Goal: Task Accomplishment & Management: Complete application form

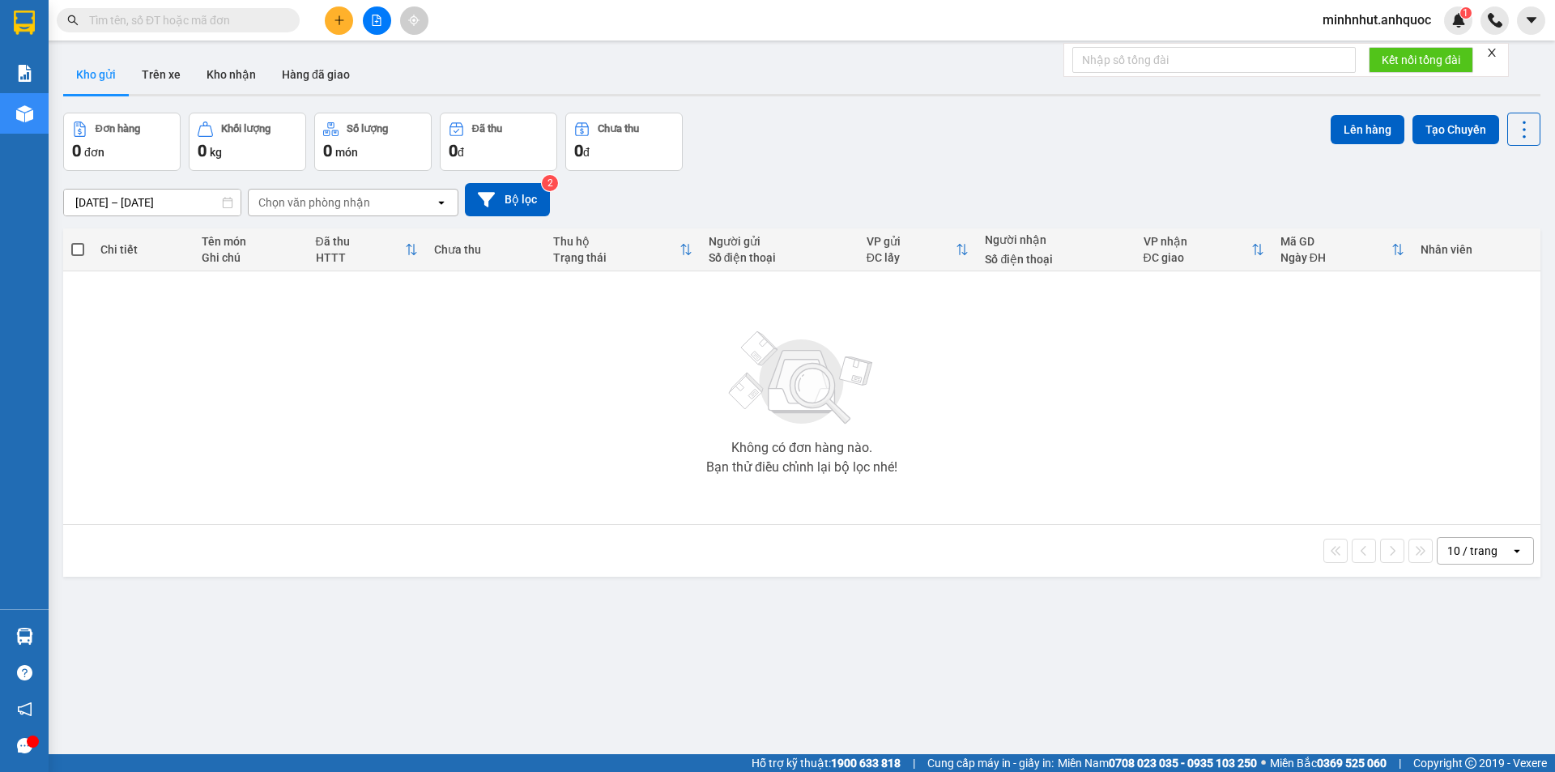
click at [352, 30] on div at bounding box center [376, 20] width 121 height 28
click at [333, 34] on div at bounding box center [376, 20] width 121 height 28
click at [334, 23] on icon "plus" at bounding box center [339, 20] width 11 height 11
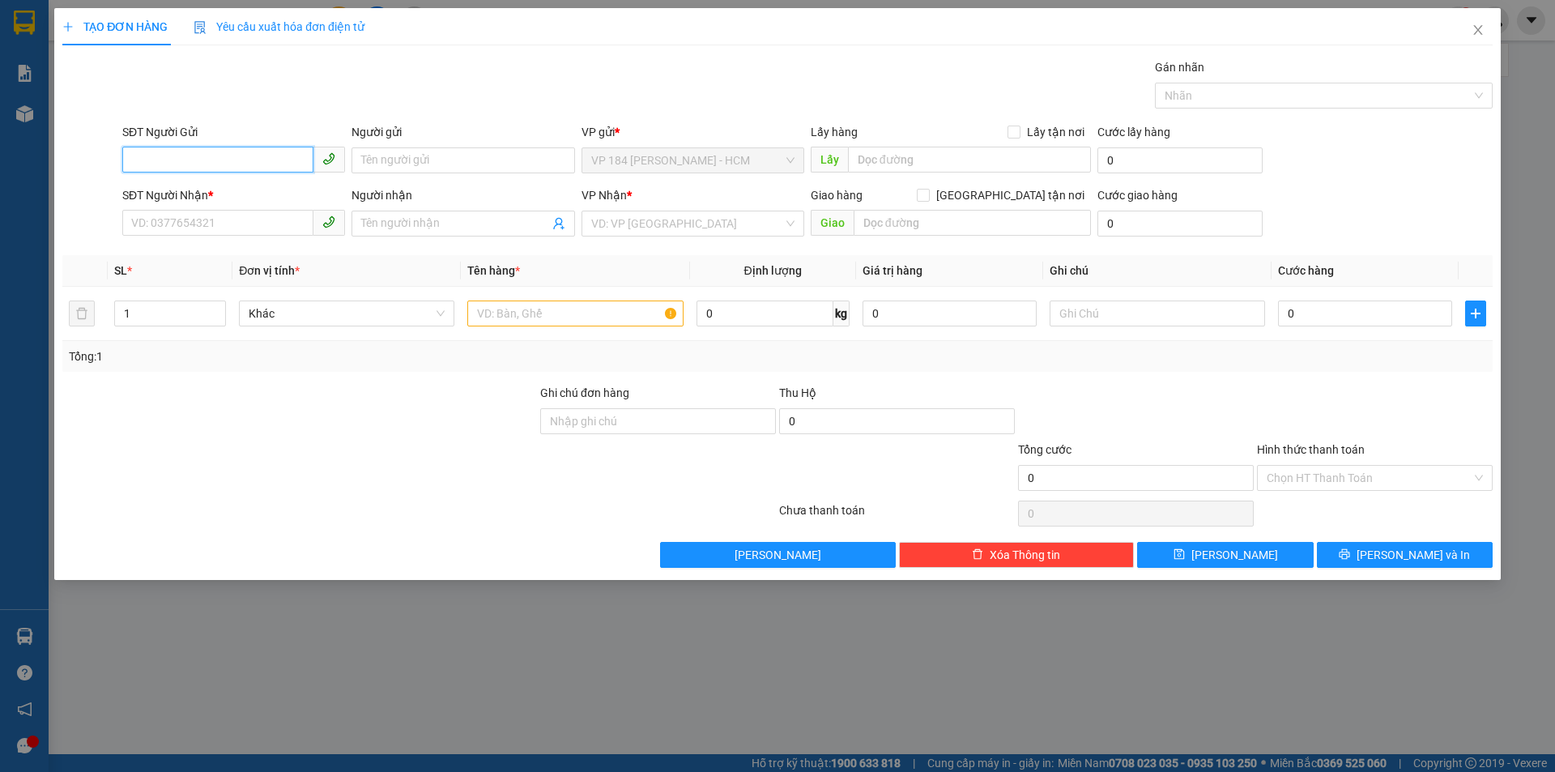
click at [226, 165] on input "SĐT Người Gửi" at bounding box center [217, 160] width 191 height 26
type input "0774101027"
click at [136, 194] on div "0774101027 - CHỊ HƯƠNG" at bounding box center [233, 193] width 203 height 18
type input "CHỊ [PERSON_NAME]"
type input "0939617571"
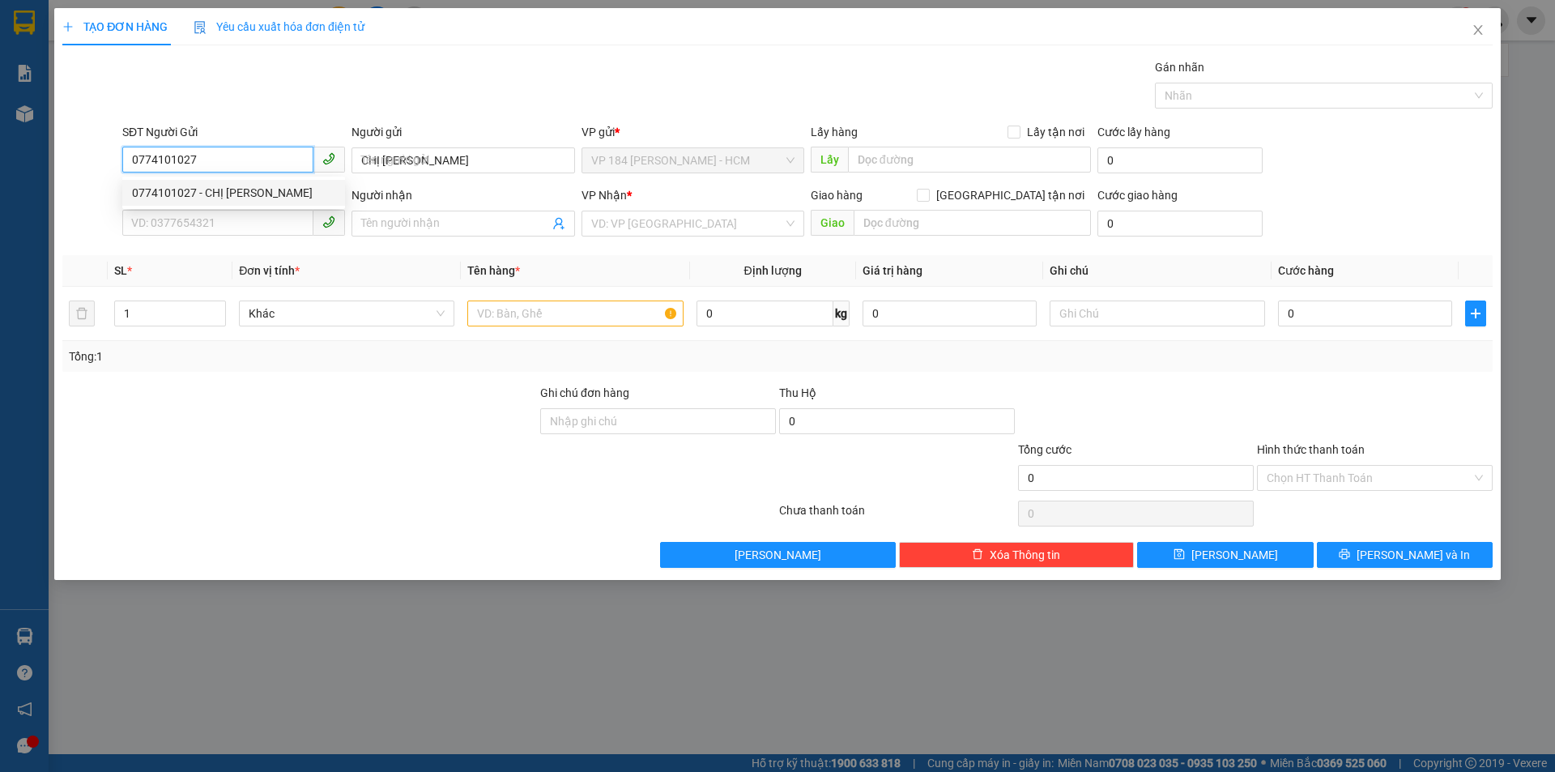
type input "ANH MINH"
type input "VPBR"
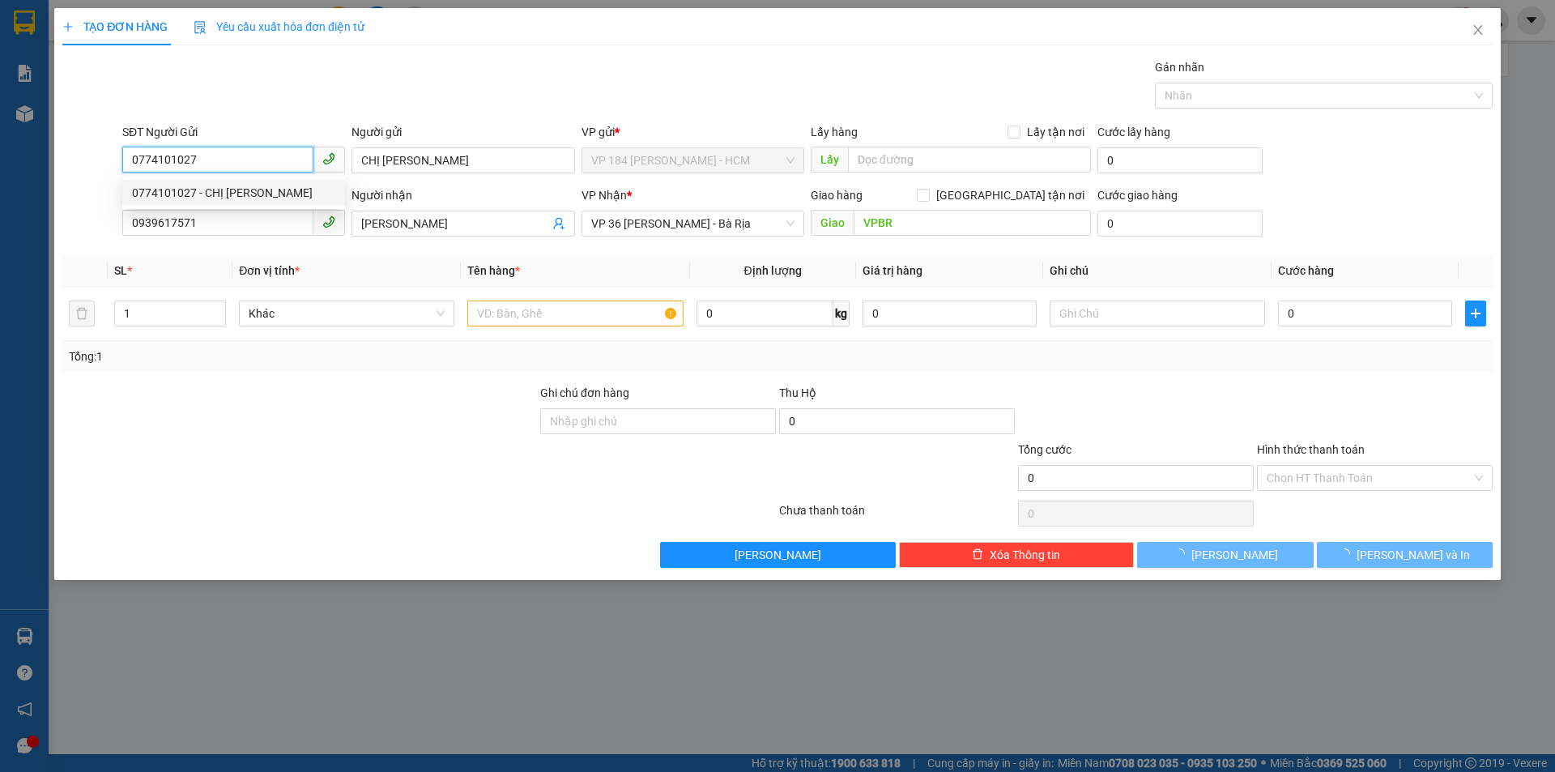
type input "60.000"
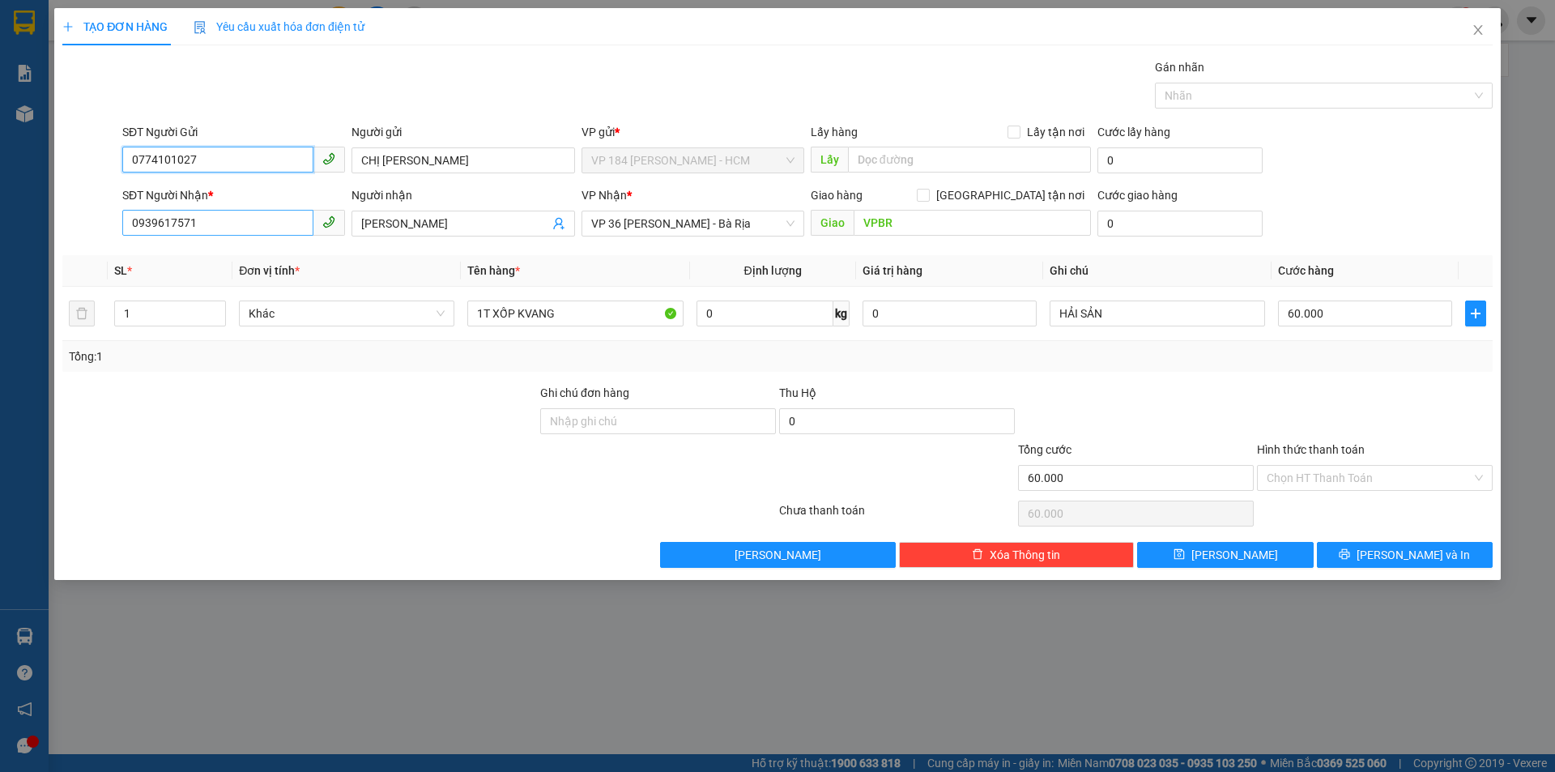
type input "0774101027"
click at [183, 229] on input "0939617571" at bounding box center [217, 223] width 191 height 26
type input "0838256618"
click at [428, 215] on input "ANH MINH" at bounding box center [454, 224] width 187 height 18
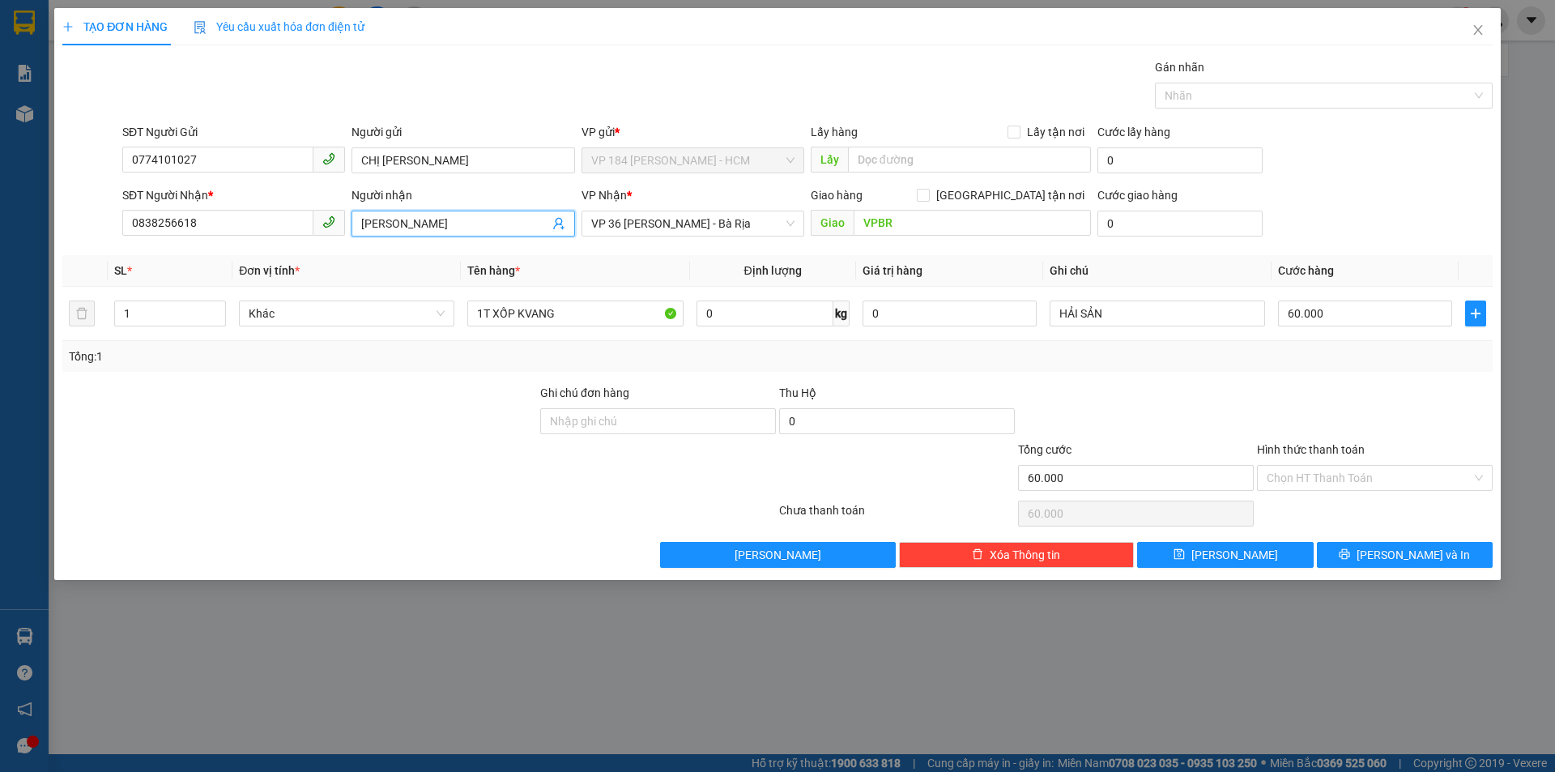
click at [428, 215] on input "ANH MINH" at bounding box center [454, 224] width 187 height 18
type input "A"
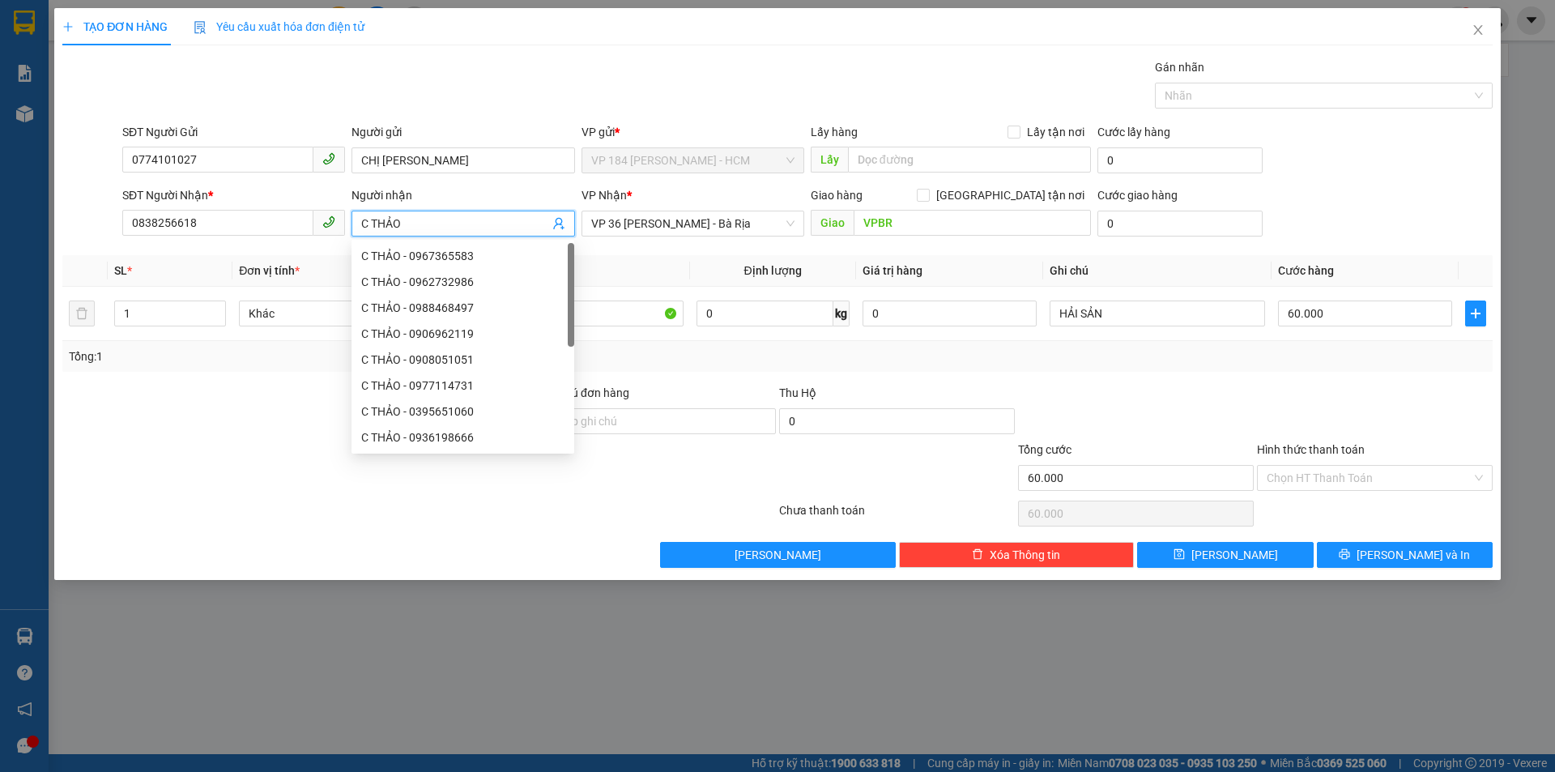
type input "C THẢO"
click at [694, 279] on th "Định lượng" at bounding box center [773, 271] width 166 height 32
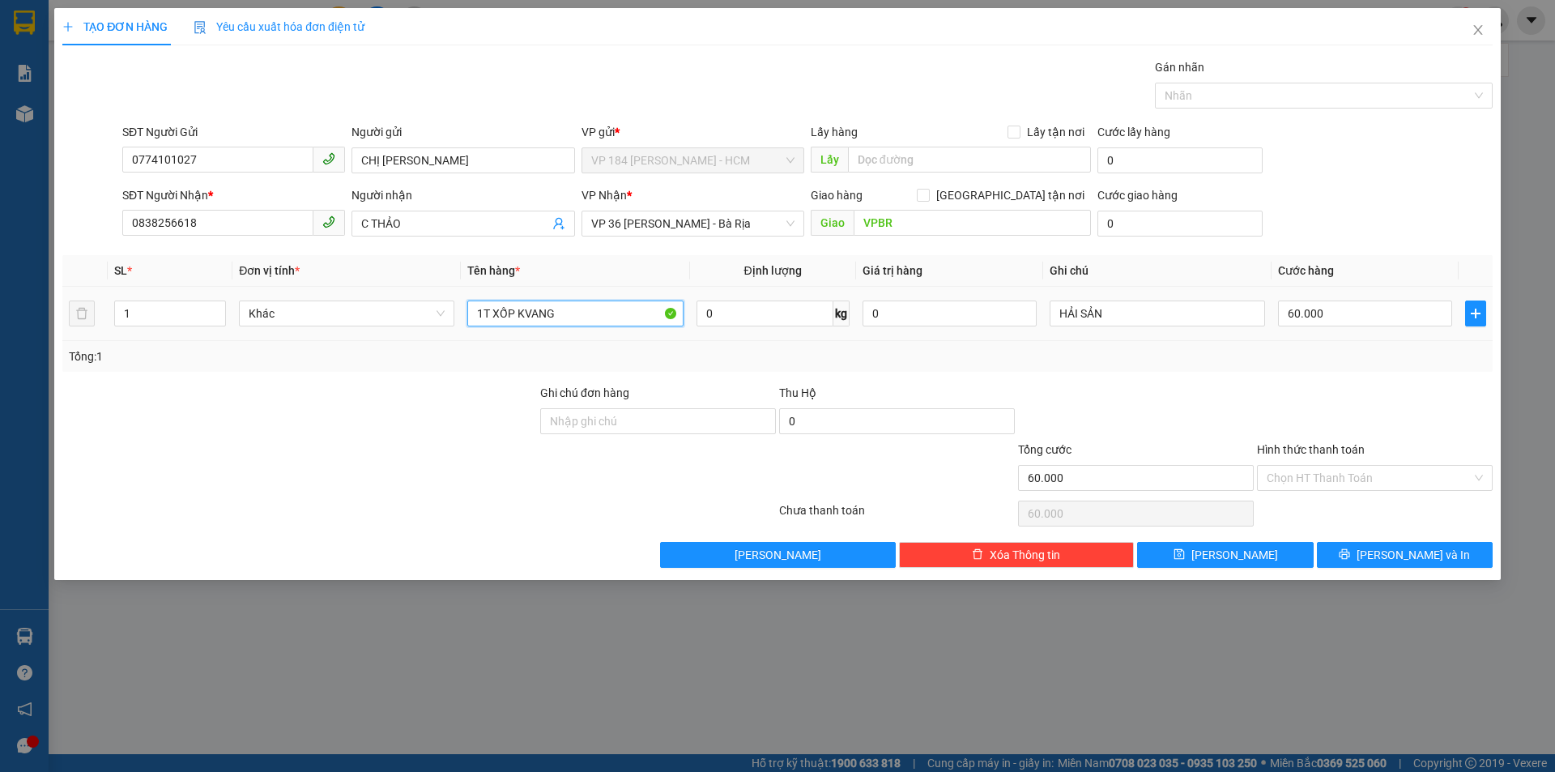
click at [626, 309] on input "1T XỐP KVANG" at bounding box center [574, 313] width 215 height 26
click at [653, 222] on span "VP 36 Lê Thành Duy - Bà Rịa" at bounding box center [692, 223] width 203 height 24
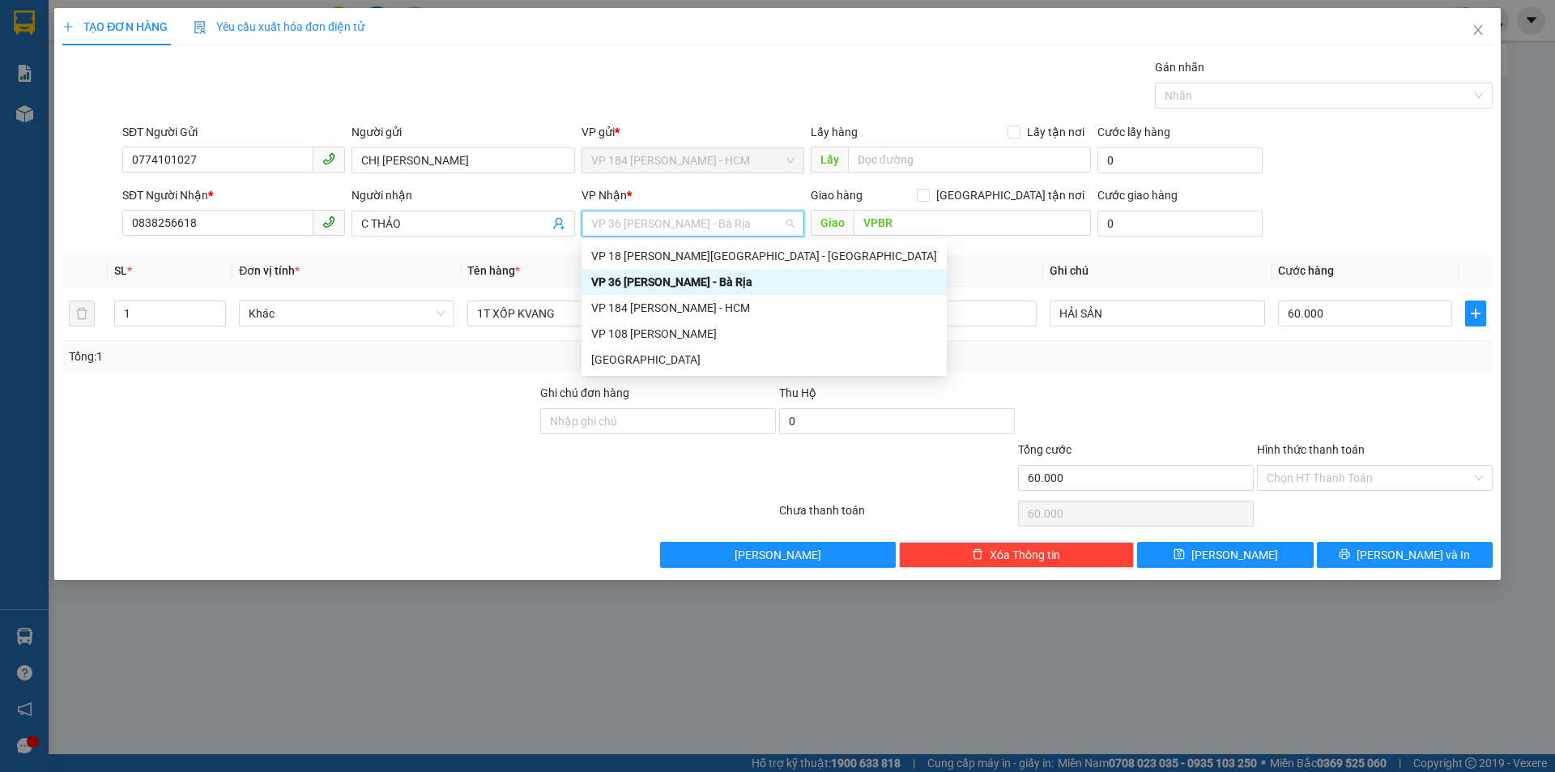
click at [653, 221] on span "VP 36 Lê Thành Duy - Bà Rịa" at bounding box center [692, 223] width 203 height 24
click at [661, 219] on span "VP 36 Lê Thành Duy - Bà Rịa" at bounding box center [692, 223] width 203 height 24
click at [705, 335] on div "VP 108 [PERSON_NAME]" at bounding box center [764, 334] width 346 height 18
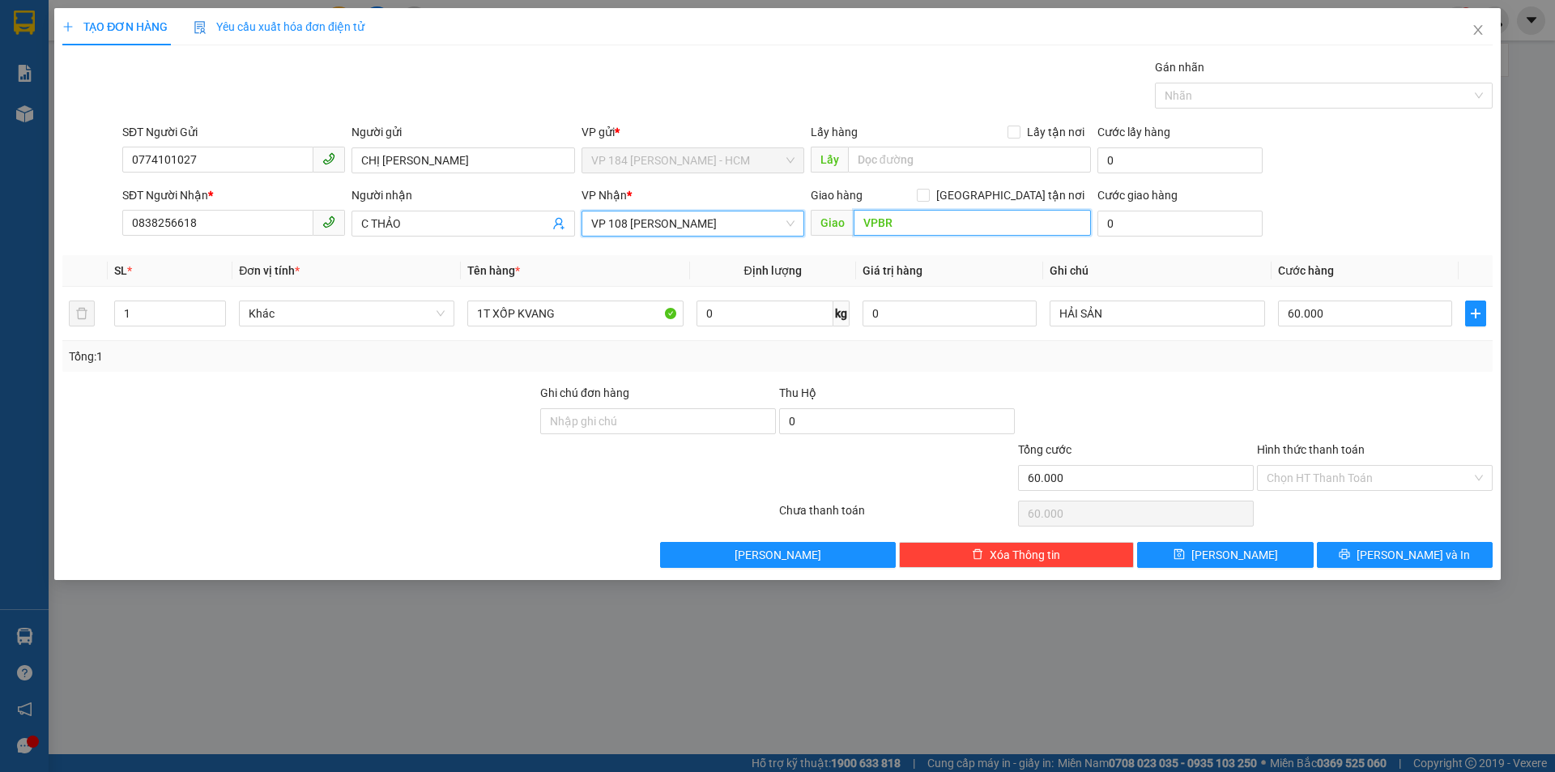
click at [935, 223] on input "VPBR" at bounding box center [972, 223] width 237 height 26
type input "VPVT"
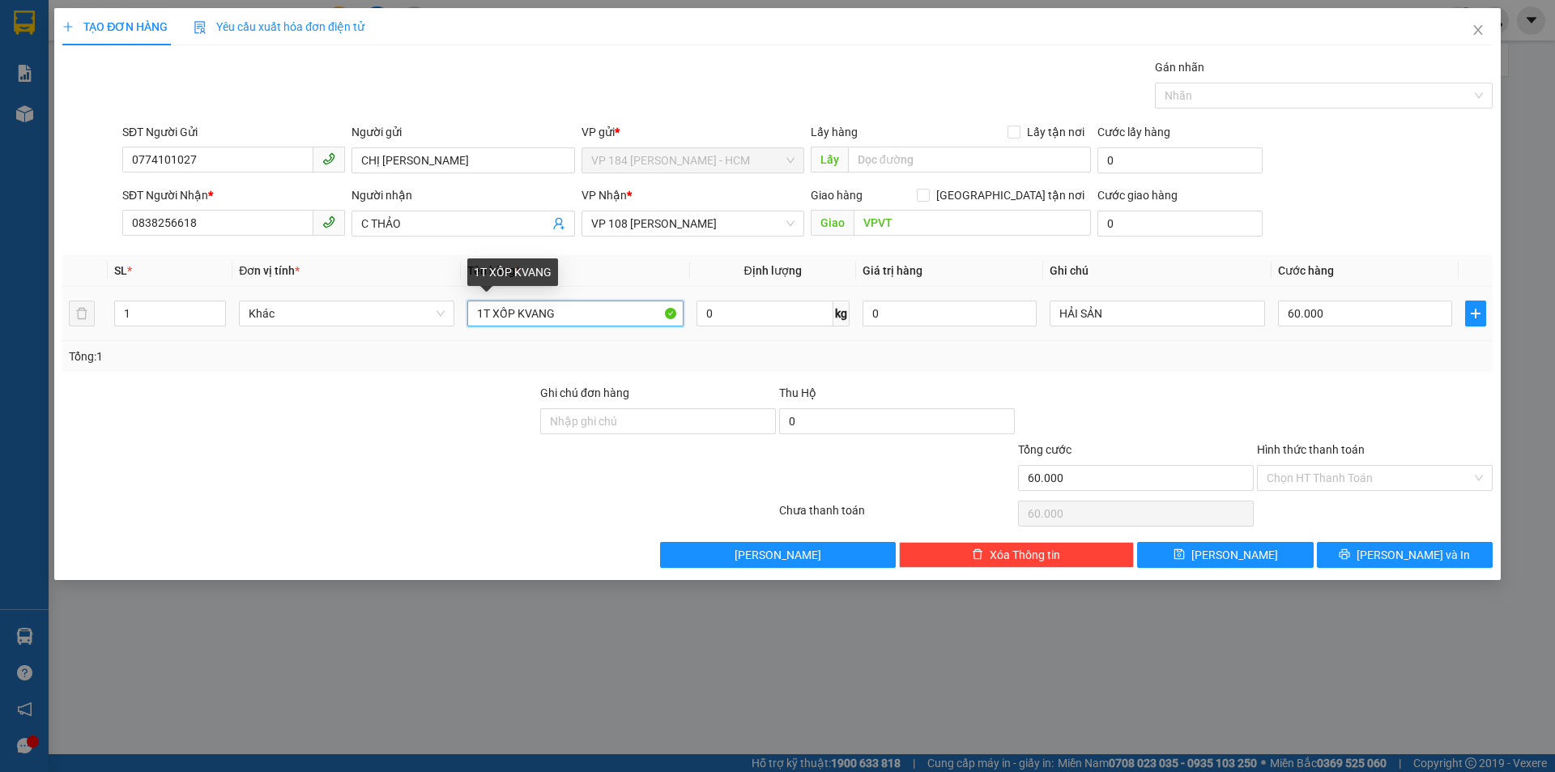
click at [595, 309] on input "1T XỐP KVANG" at bounding box center [574, 313] width 215 height 26
type input "1T XỐP VÀNG"
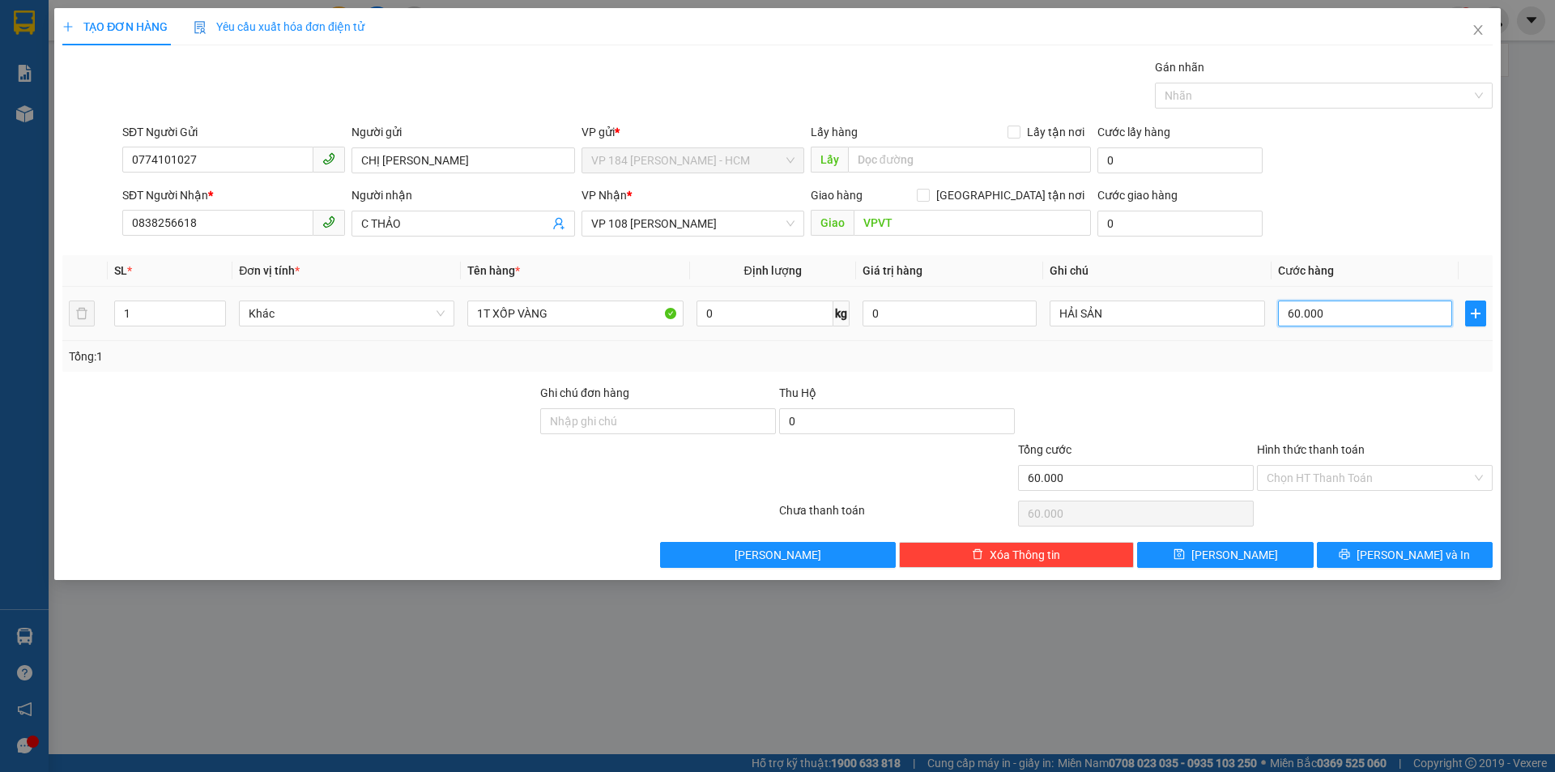
click at [1394, 304] on input "60.000" at bounding box center [1365, 313] width 174 height 26
click at [1393, 304] on input "60.000" at bounding box center [1365, 313] width 174 height 26
type input "3"
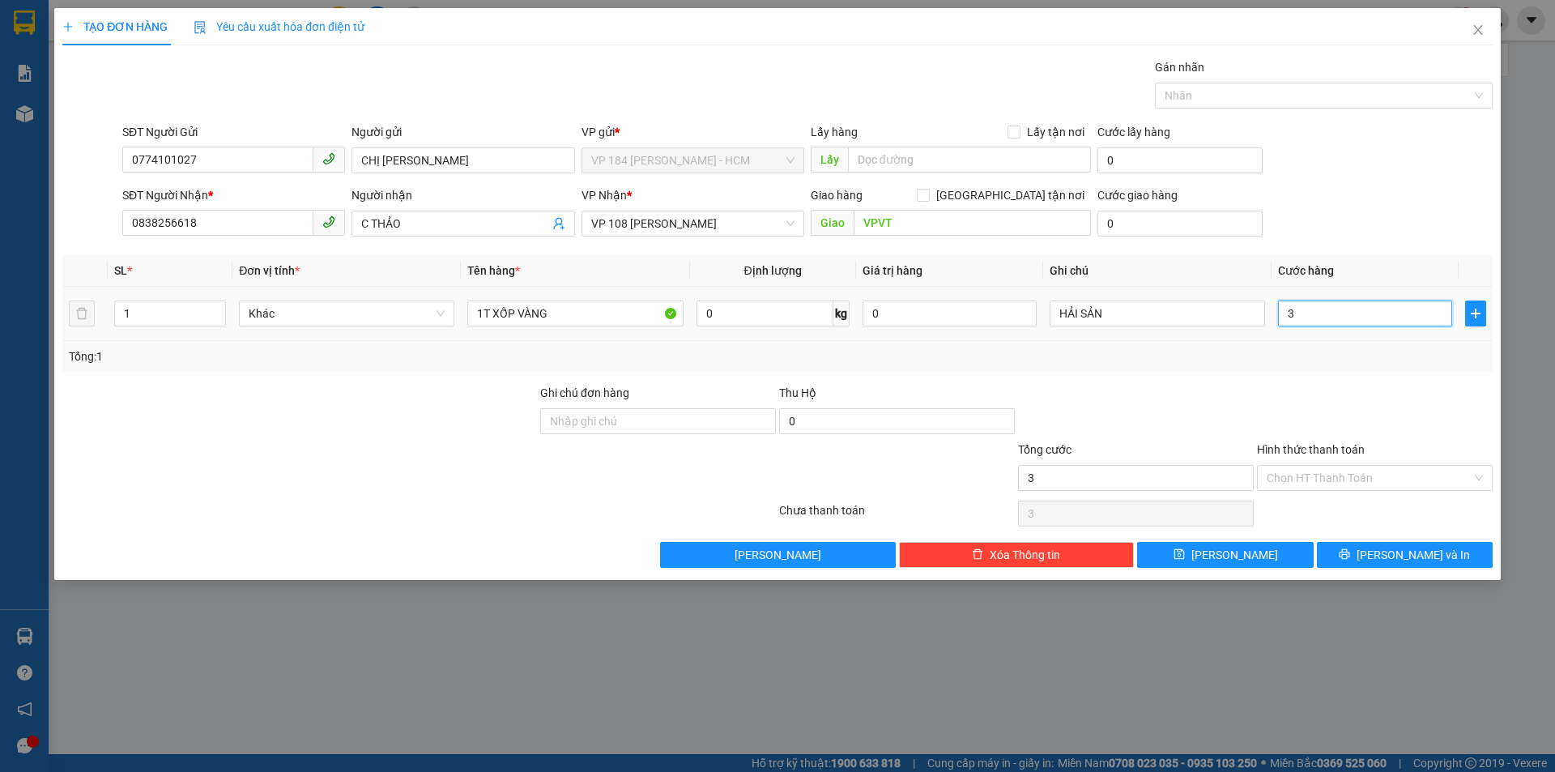
type input "30"
type input "300"
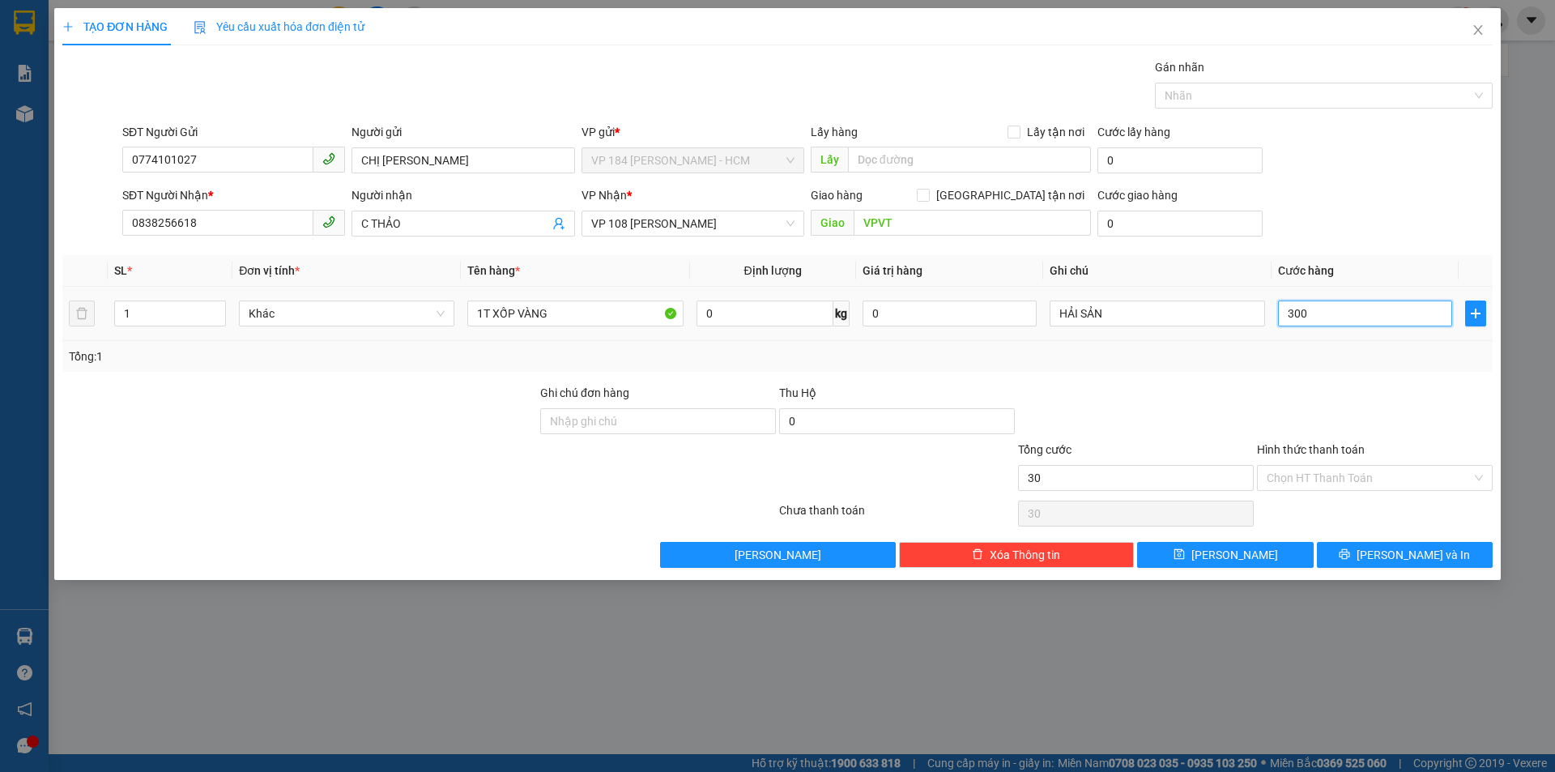
type input "300"
type input "3.000"
type input "30.000"
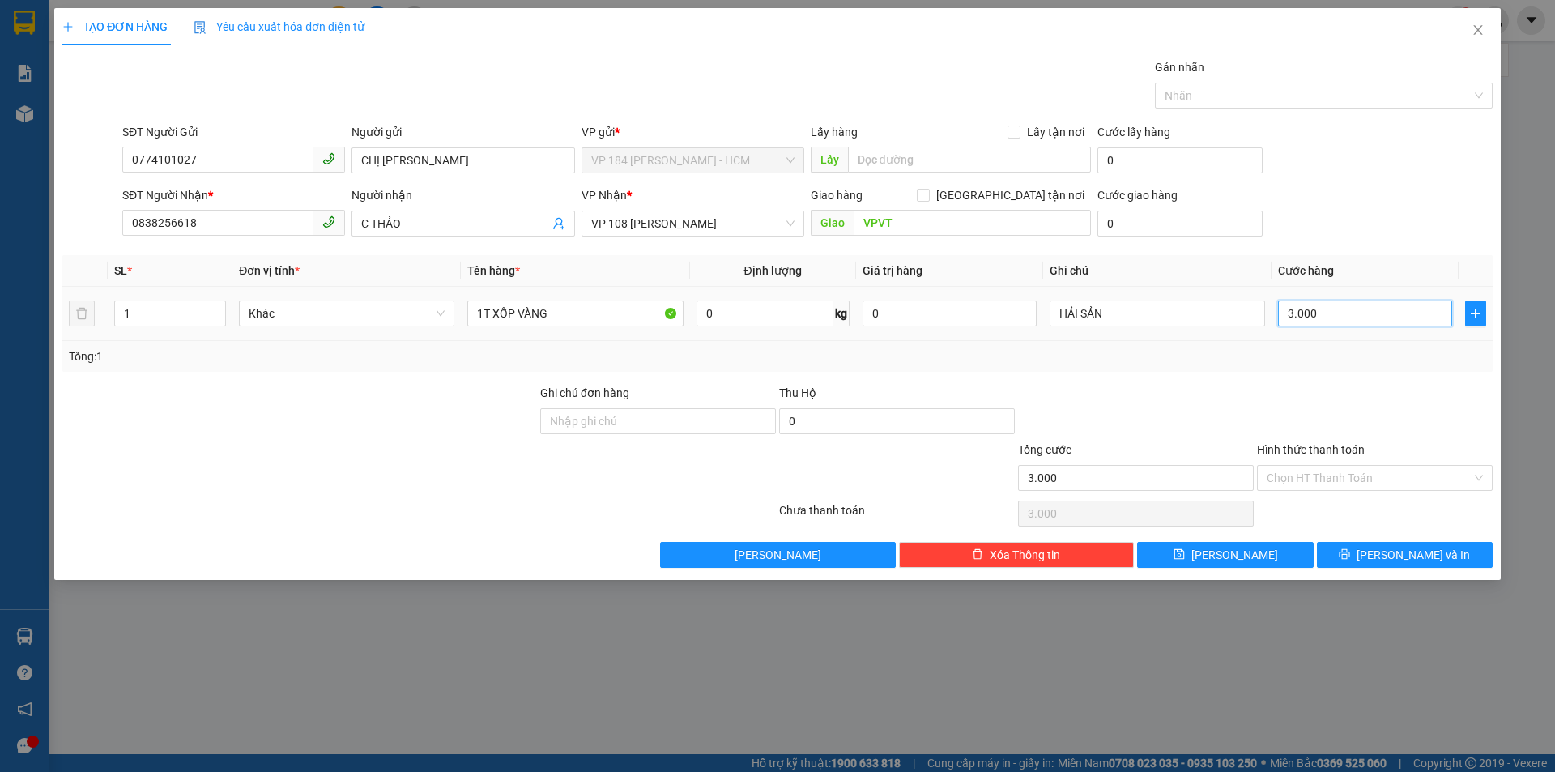
type input "30.000"
click at [1134, 320] on input "HẢI SẢN" at bounding box center [1157, 313] width 215 height 26
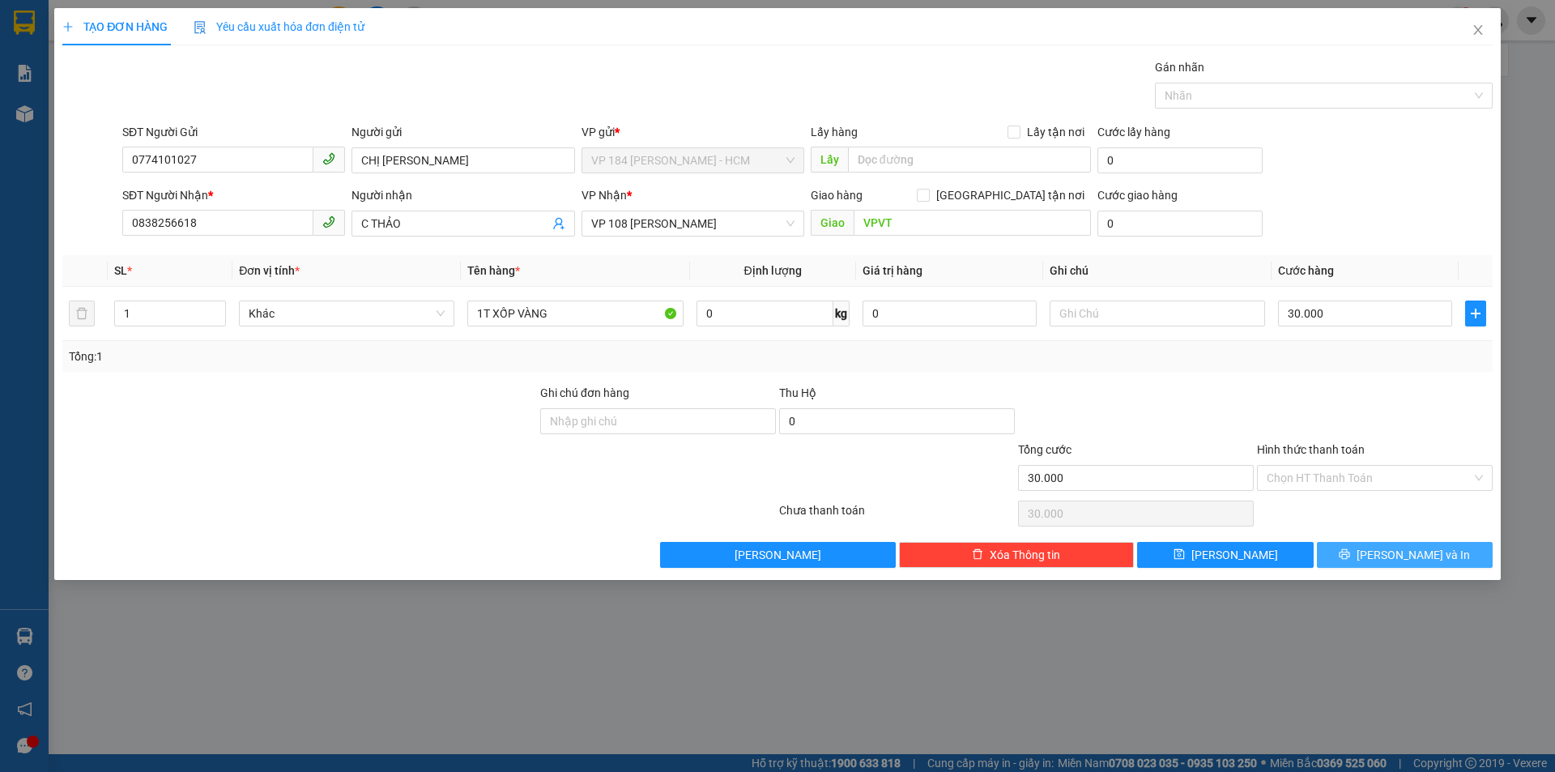
click at [1391, 552] on span "Lưu và In" at bounding box center [1413, 555] width 113 height 18
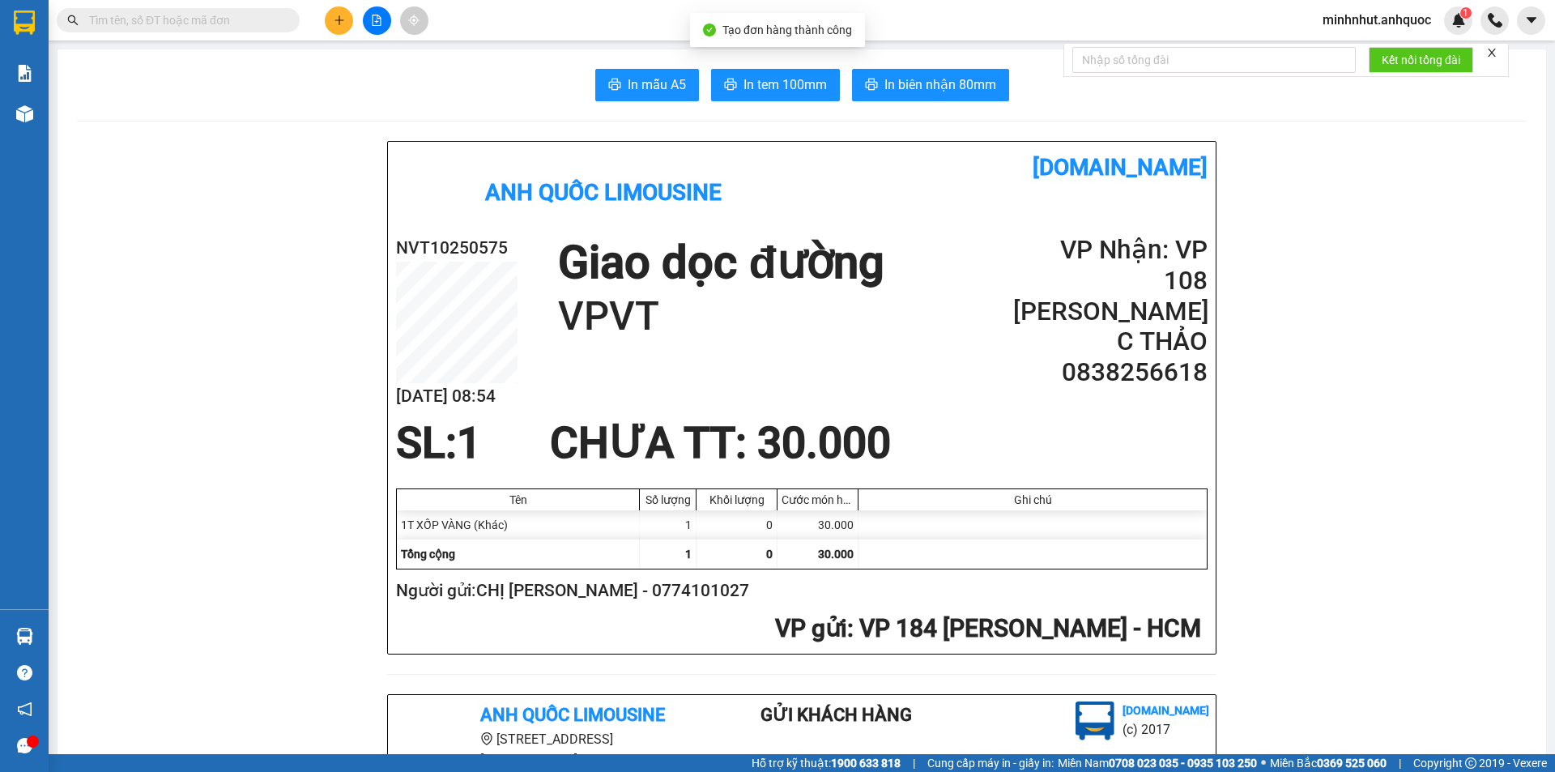
click at [880, 121] on div at bounding box center [802, 121] width 1450 height 1
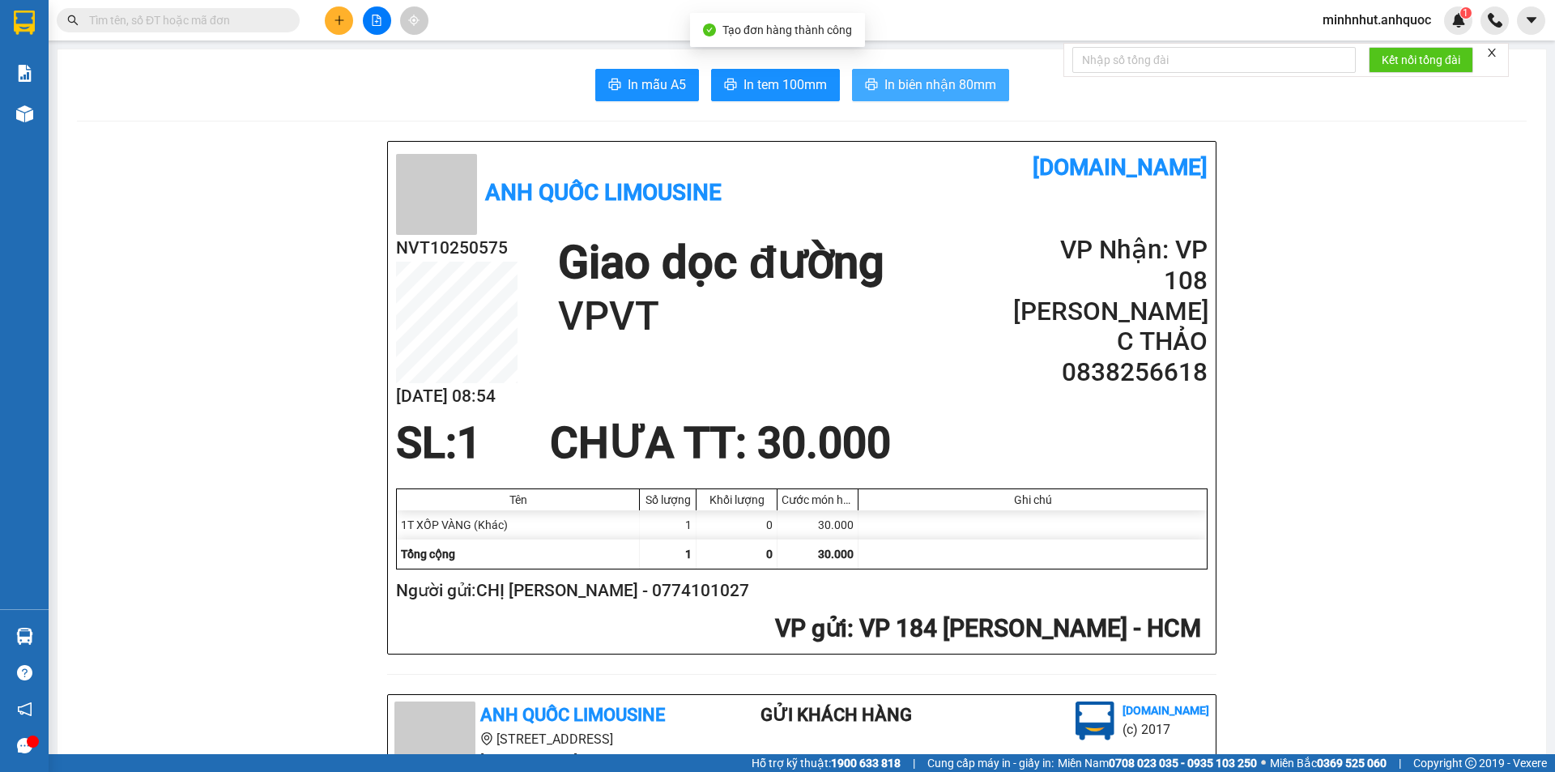
click at [890, 85] on span "In biên nhận 80mm" at bounding box center [940, 85] width 112 height 20
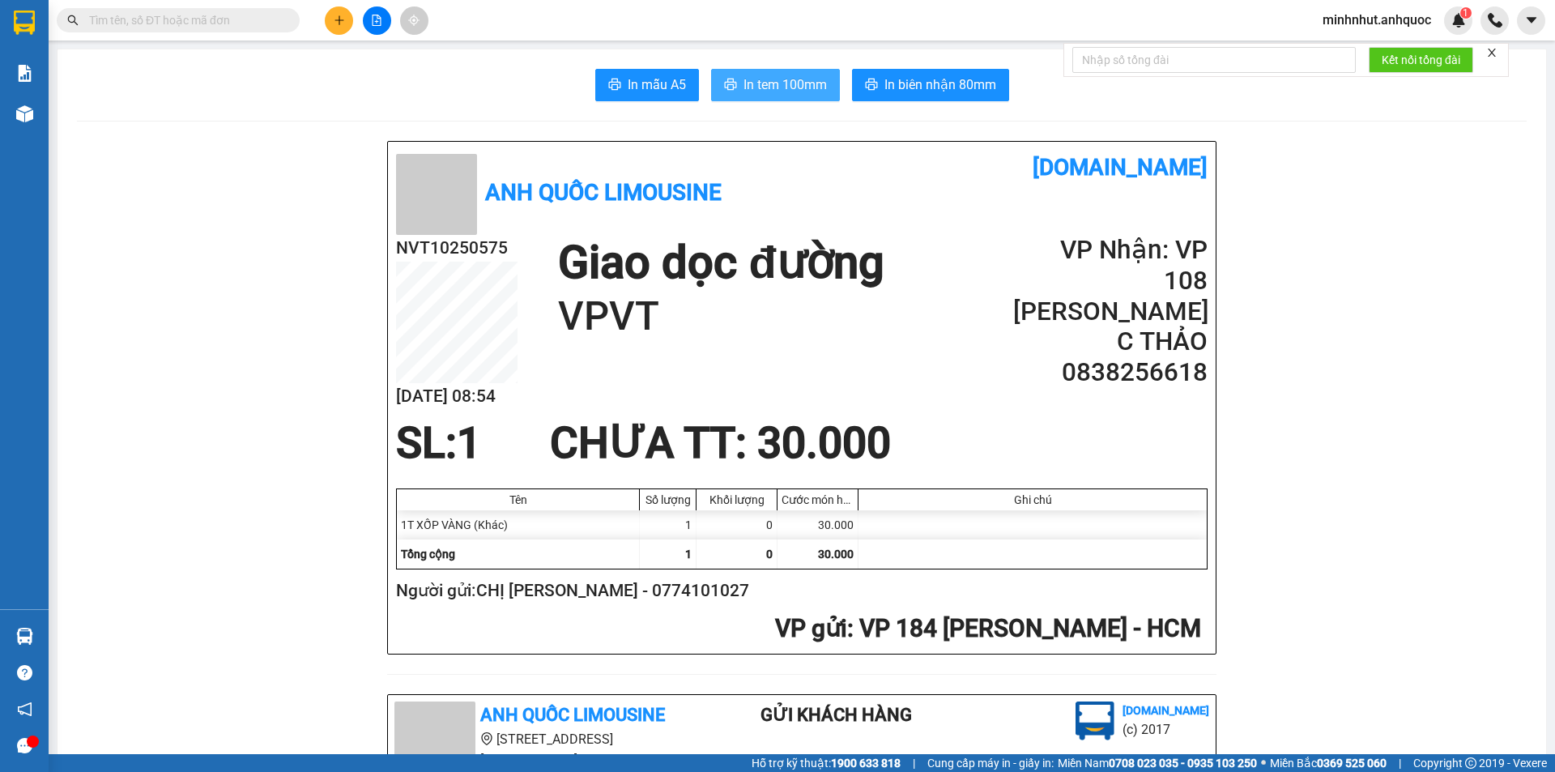
click at [795, 88] on span "In tem 100mm" at bounding box center [785, 85] width 83 height 20
click at [1387, 12] on span "minhnhut.anhquoc" at bounding box center [1377, 20] width 134 height 20
click at [1378, 42] on span "Đăng xuất" at bounding box center [1383, 50] width 102 height 18
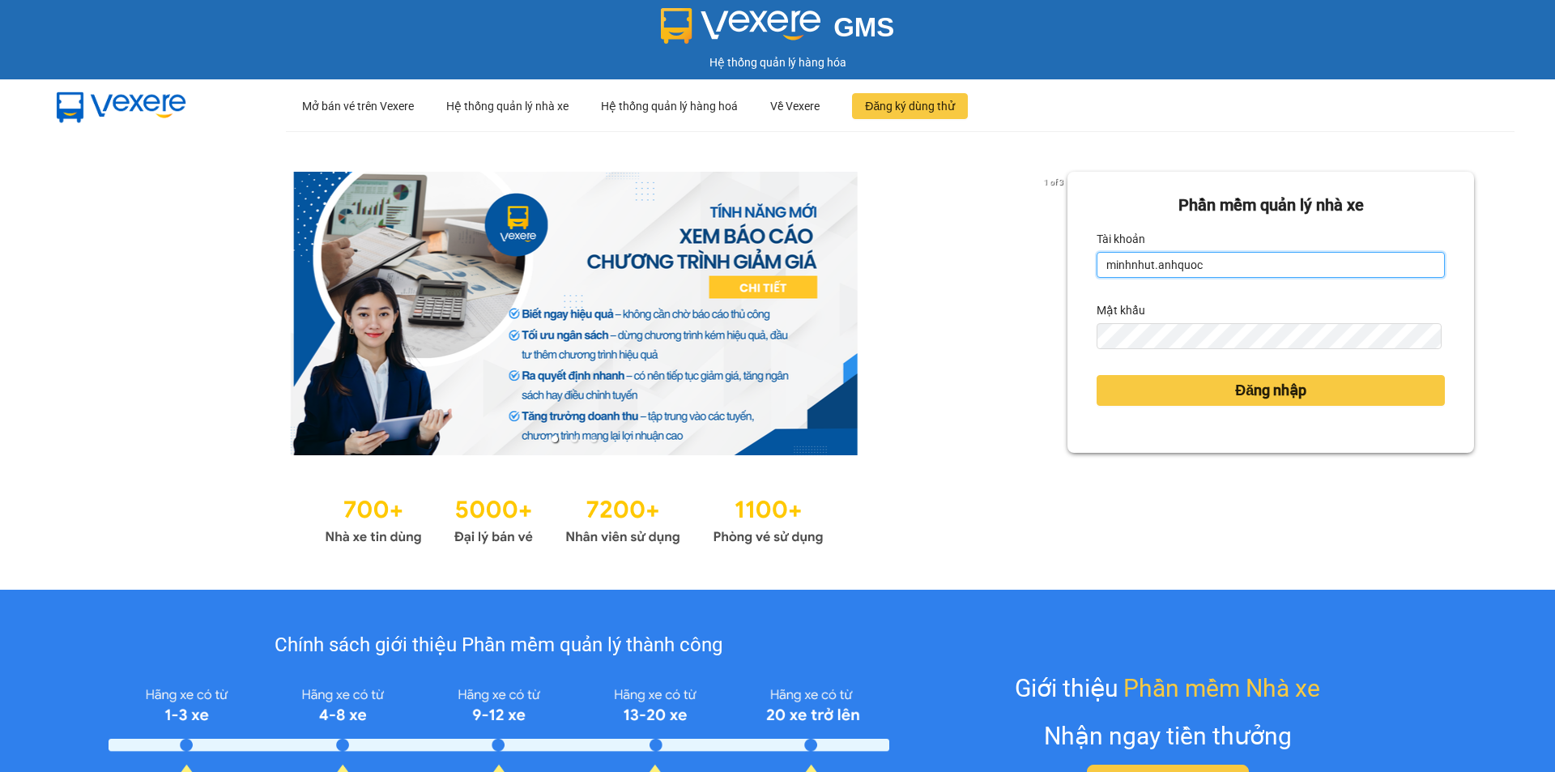
click at [1187, 274] on input "minhnhut.anhquoc" at bounding box center [1271, 265] width 348 height 26
type input "quoctrung.anhquoc"
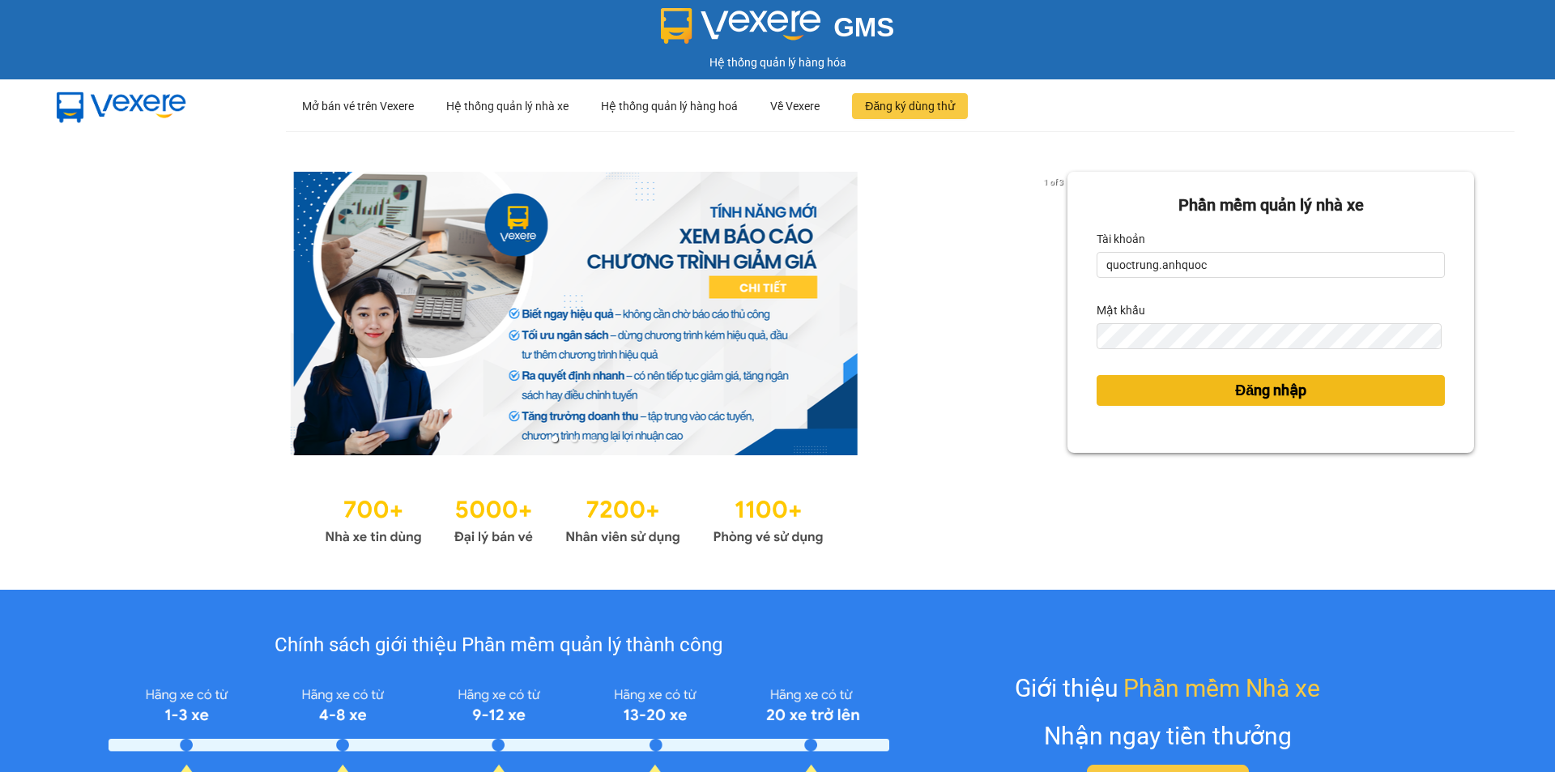
click at [1183, 381] on button "Đăng nhập" at bounding box center [1271, 390] width 348 height 31
